Goal: Task Accomplishment & Management: Manage account settings

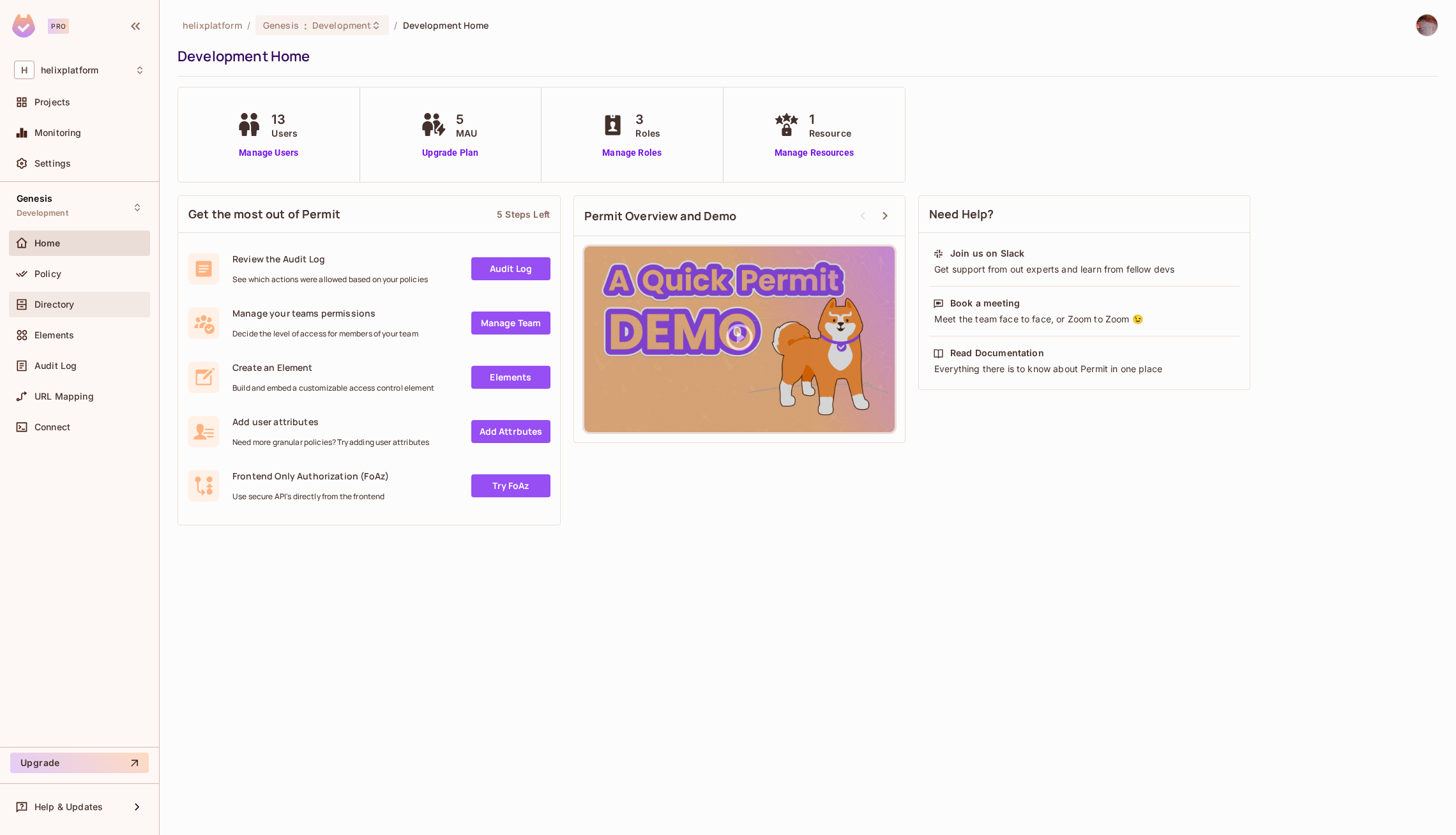
click at [39, 304] on span "Directory" at bounding box center [54, 304] width 39 height 10
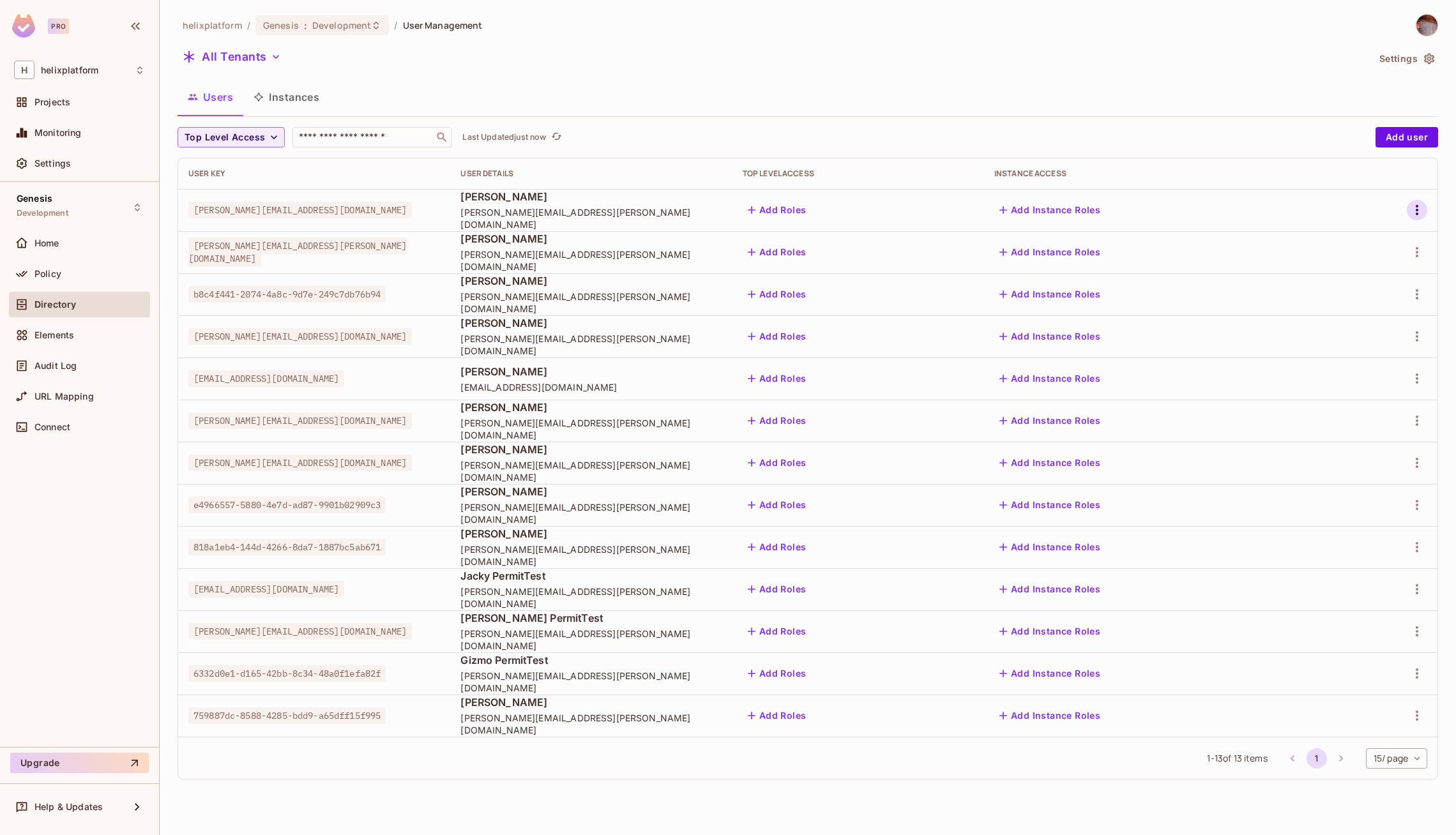
click at [1411, 209] on icon "button" at bounding box center [1416, 209] width 15 height 15
click at [1340, 294] on div "Edit Attributes" at bounding box center [1366, 296] width 63 height 13
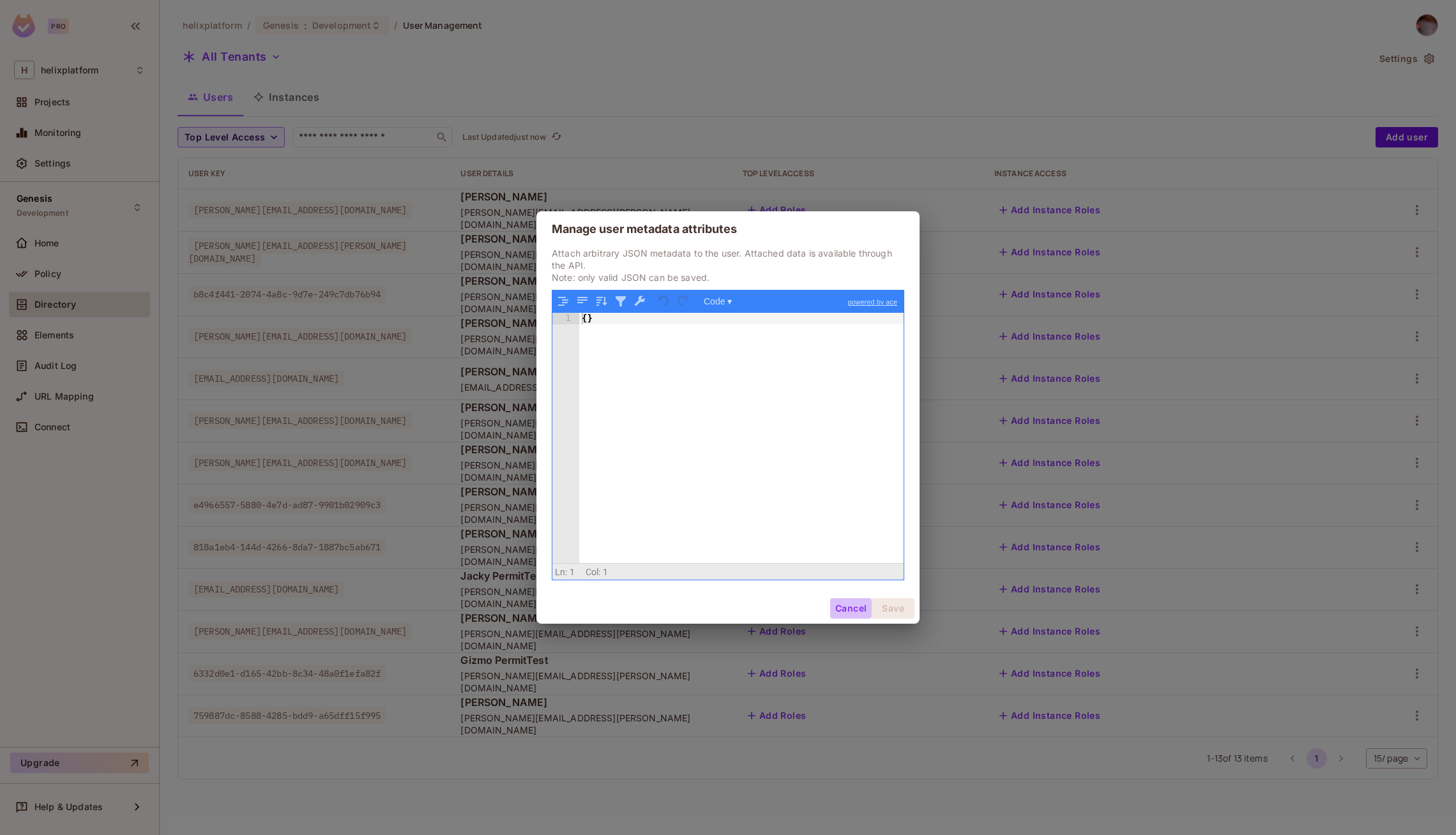
click at [847, 610] on button "Cancel" at bounding box center [851, 609] width 42 height 20
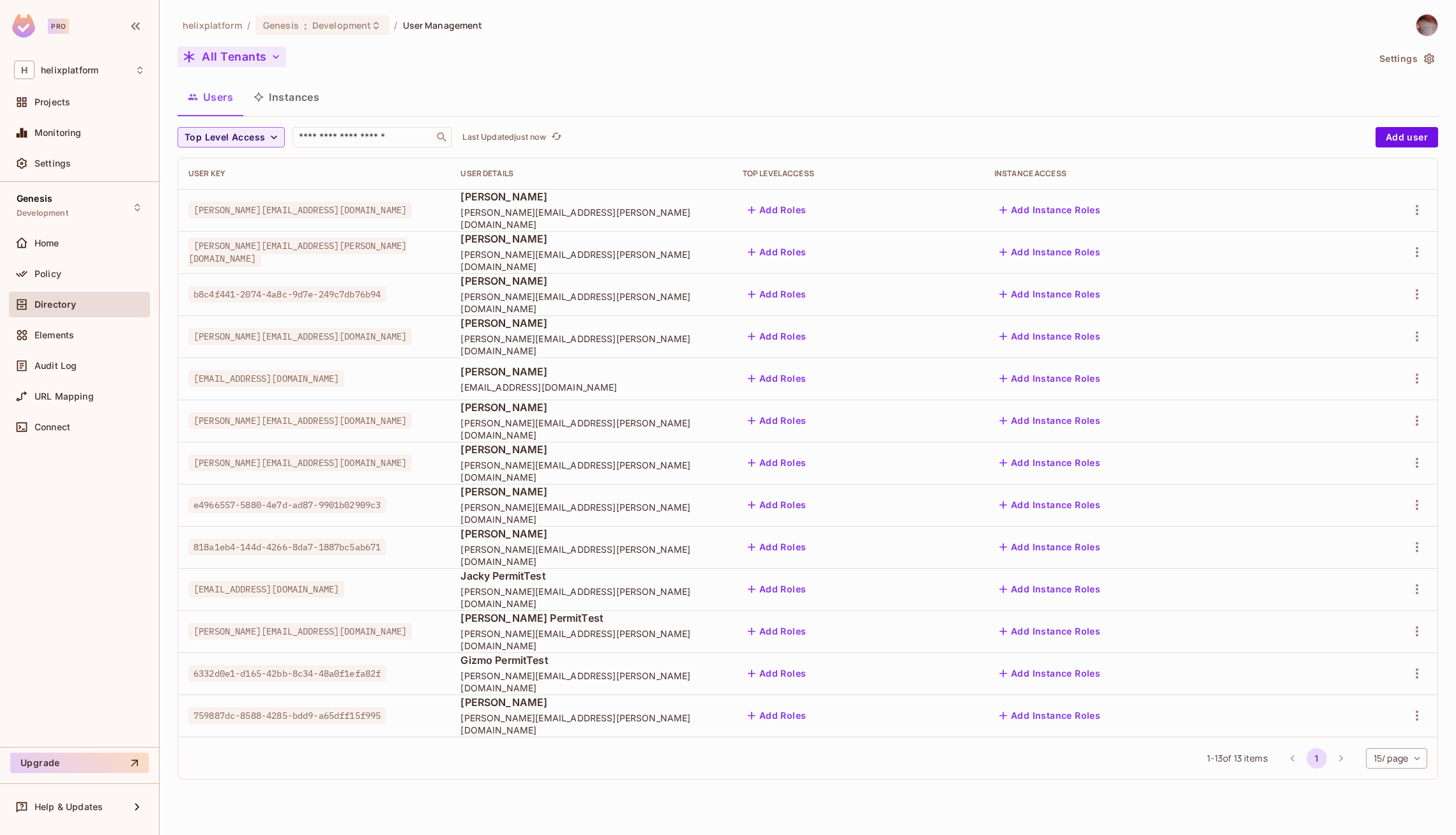
click at [270, 54] on icon "button" at bounding box center [276, 57] width 13 height 13
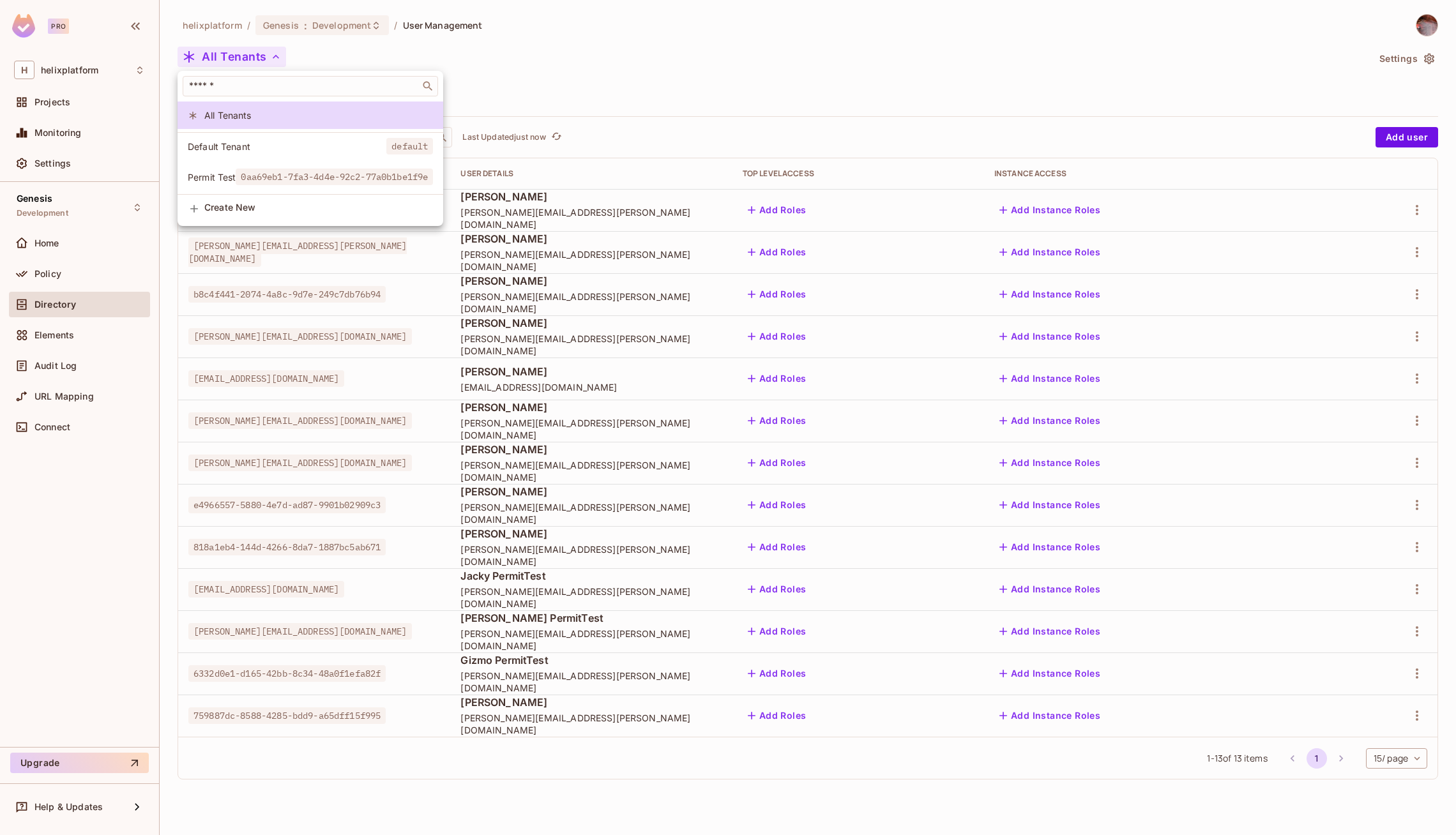
click at [586, 102] on div at bounding box center [728, 418] width 1456 height 835
